Goal: Subscribe to service/newsletter

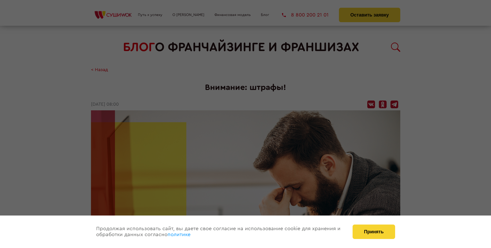
scroll to position [515, 0]
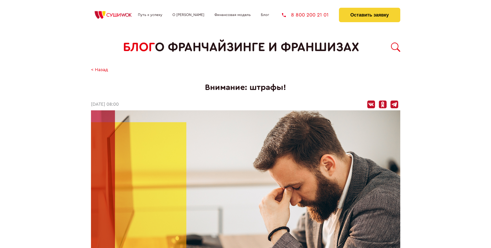
scroll to position [515, 0]
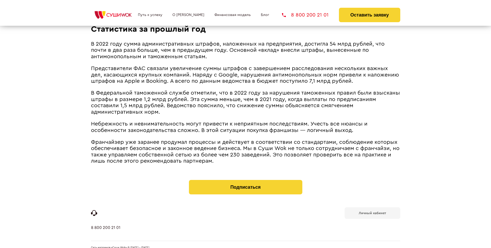
click at [372, 211] on b "Личный кабинет" at bounding box center [372, 212] width 27 height 3
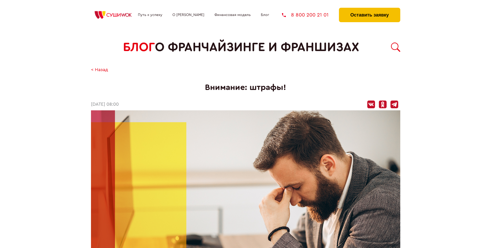
click at [369, 9] on button "Оставить заявку" at bounding box center [369, 15] width 61 height 14
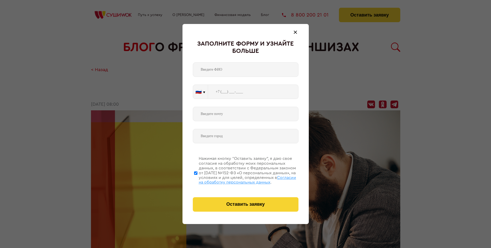
click at [239, 179] on span "Согласии на обработку персональных данных" at bounding box center [247, 180] width 97 height 9
click at [197, 179] on input "Нажимая кнопку “Оставить заявку”, я даю свое согласие на обработку моих персона…" at bounding box center [195, 172] width 3 height 41
checkbox input "false"
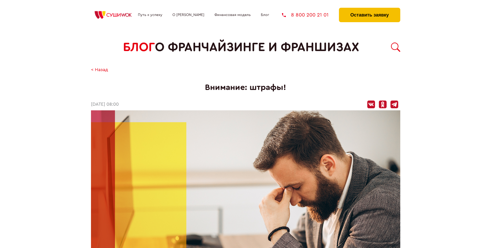
click at [369, 9] on button "Оставить заявку" at bounding box center [369, 15] width 61 height 14
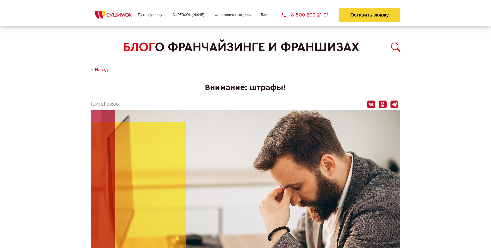
scroll to position [515, 0]
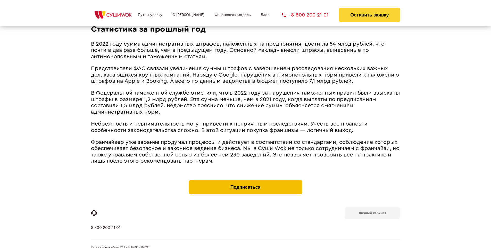
click at [245, 180] on button "Подписаться" at bounding box center [245, 187] width 113 height 14
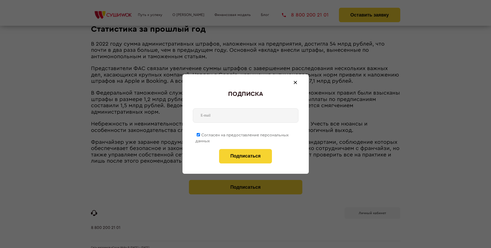
click at [242, 134] on span "Согласен на предоставление персональных данных" at bounding box center [241, 138] width 93 height 10
click at [200, 134] on input "Согласен на предоставление персональных данных" at bounding box center [198, 134] width 3 height 3
checkbox input "false"
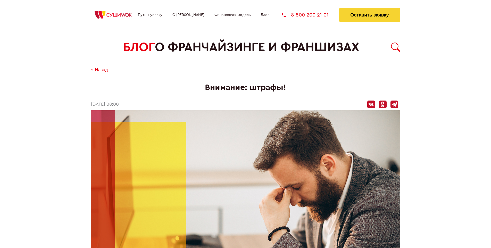
scroll to position [515, 0]
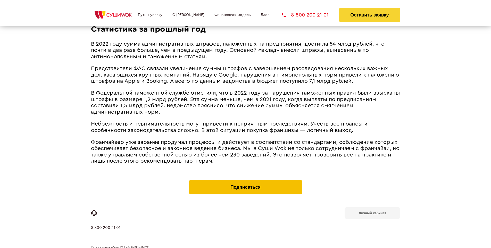
click at [245, 180] on button "Подписаться" at bounding box center [245, 187] width 113 height 14
